Goal: Task Accomplishment & Management: Contribute content

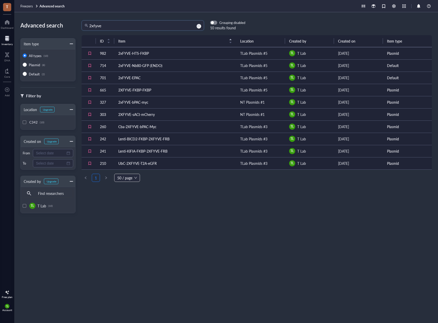
drag, startPoint x: 118, startPoint y: 25, endPoint x: 74, endPoint y: 24, distance: 43.9
click at [74, 24] on div "Advanced search Item type All types (10) Plasmid (8) Default (2) Filter by Loca…" at bounding box center [226, 167] width 424 height 311
click at [9, 25] on div at bounding box center [7, 22] width 13 height 8
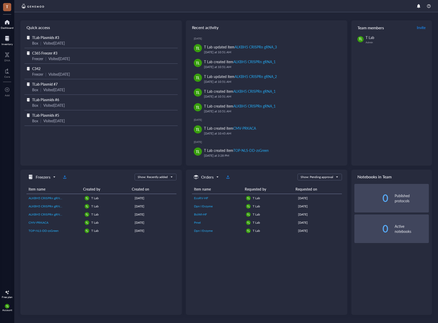
click at [8, 38] on div at bounding box center [7, 38] width 11 height 8
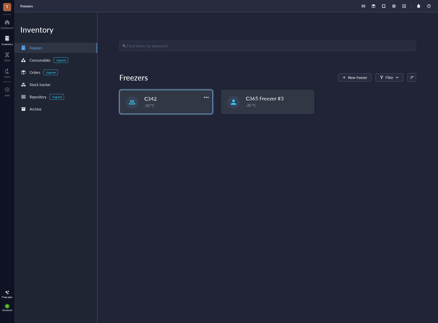
click at [185, 97] on div "C342" at bounding box center [172, 98] width 56 height 7
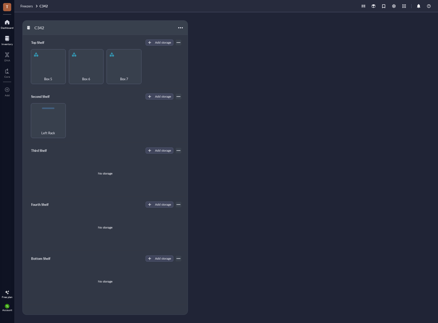
click at [5, 28] on div "Dashboard" at bounding box center [7, 27] width 13 height 3
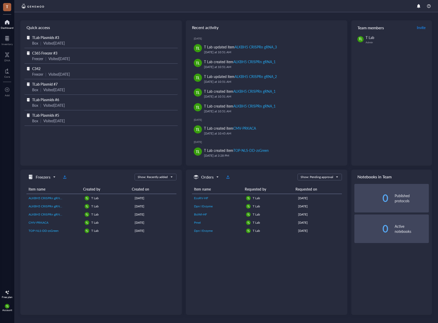
click at [52, 85] on span "TLab Plasmid #7" at bounding box center [45, 84] width 26 height 5
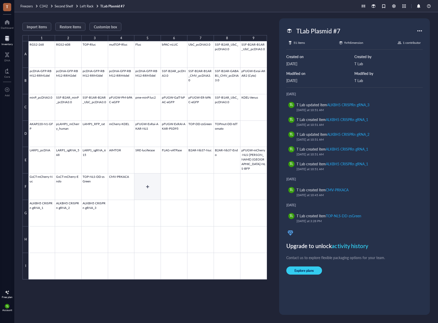
click at [148, 184] on div at bounding box center [148, 160] width 238 height 238
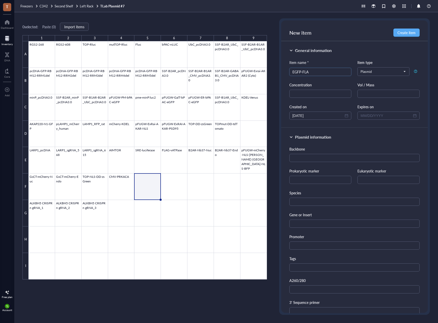
type input "EGFP-FLAG"
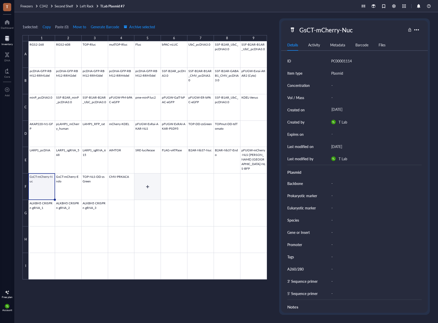
click at [149, 182] on div at bounding box center [148, 160] width 238 height 238
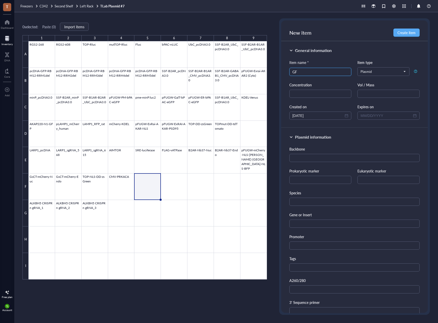
type input "G"
type input "EGFP-3XFLAG-ALKBH5"
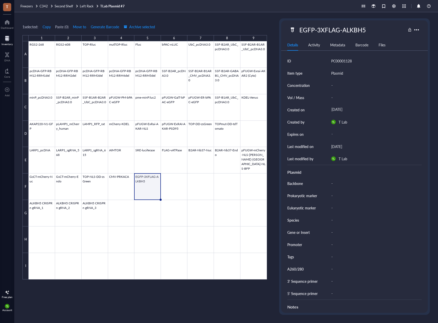
click at [143, 179] on div at bounding box center [148, 160] width 238 height 238
drag, startPoint x: 365, startPoint y: 29, endPoint x: 291, endPoint y: 28, distance: 74.8
click at [291, 28] on div "EGFP-3XFLAG-ALKBH5" at bounding box center [348, 29] width 117 height 11
copy div "EGFP-3XFLAG-ALKBH5"
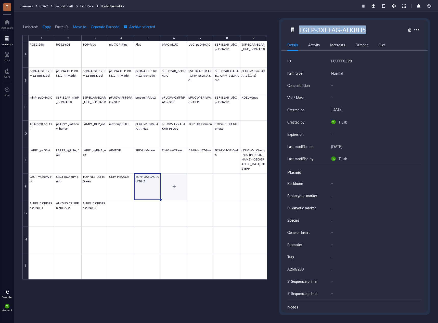
click at [181, 180] on div at bounding box center [148, 160] width 238 height 238
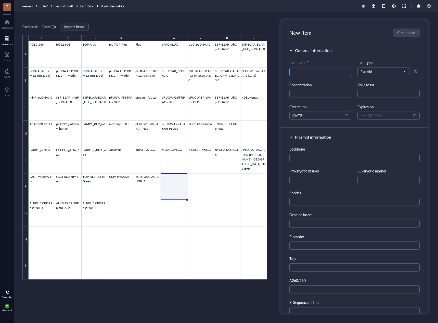
click at [308, 73] on input "search" at bounding box center [321, 72] width 56 height 8
paste input "EGFP-3XFLAG-ALKBH5"
type input "EGFP-3XFLAG-ALKBH5_S361A"
click at [412, 32] on span "Create item" at bounding box center [407, 33] width 18 height 4
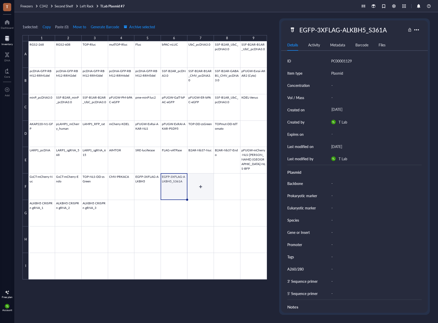
click at [191, 183] on div at bounding box center [148, 160] width 238 height 238
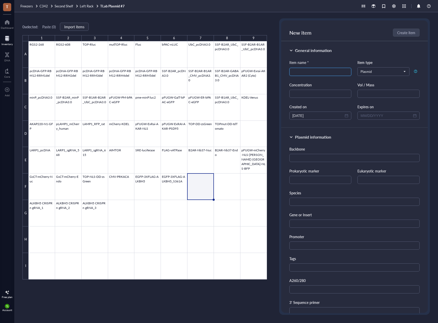
click at [316, 73] on input "search" at bounding box center [321, 72] width 56 height 8
paste input "EGFP-3XFLAG-ALKBH5"
type input "EGFP-3XFLAG-ALKBH5_S361D"
